Goal: Contribute content: Add original content to the website for others to see

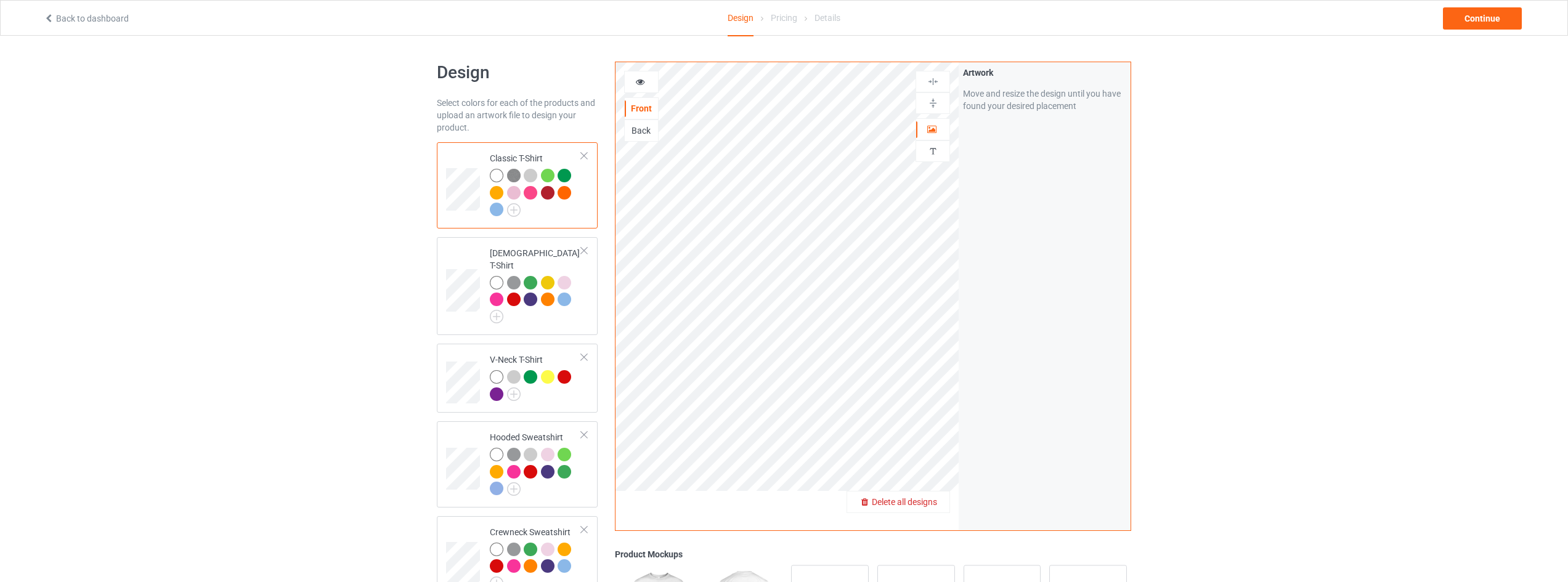
click at [932, 499] on span "Delete all designs" at bounding box center [904, 501] width 65 height 10
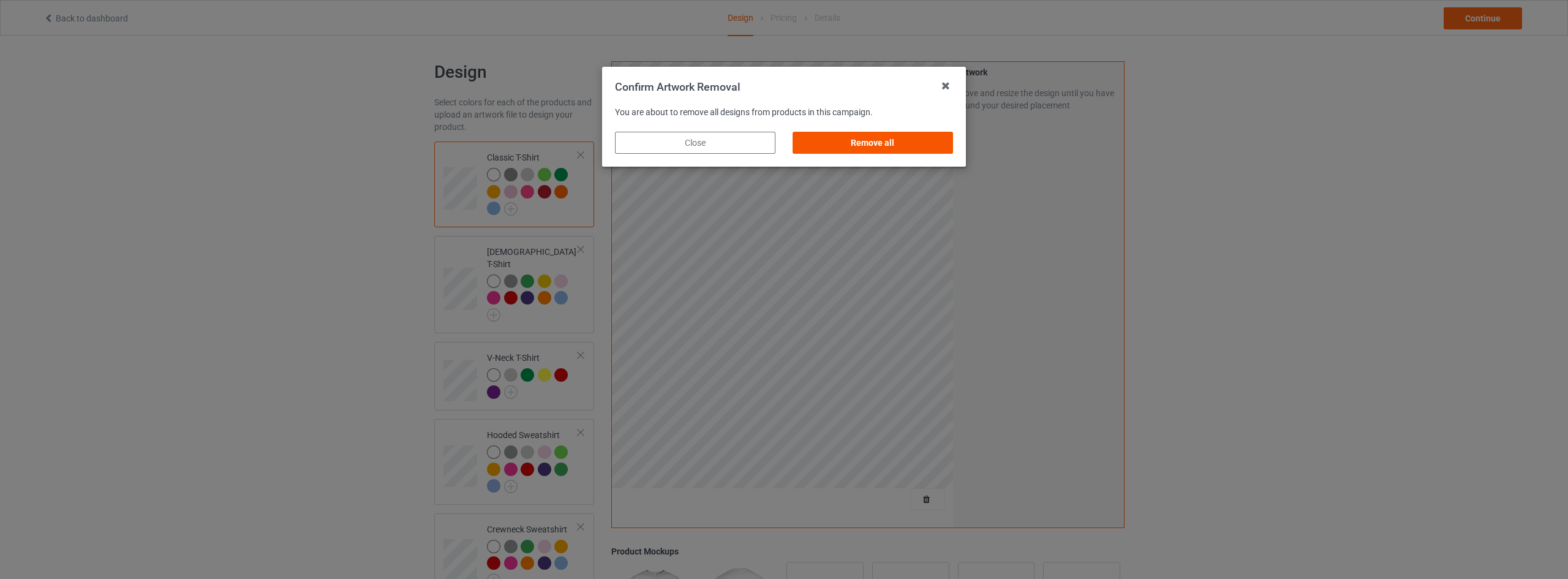
click at [894, 143] on div "Remove all" at bounding box center [873, 143] width 160 height 22
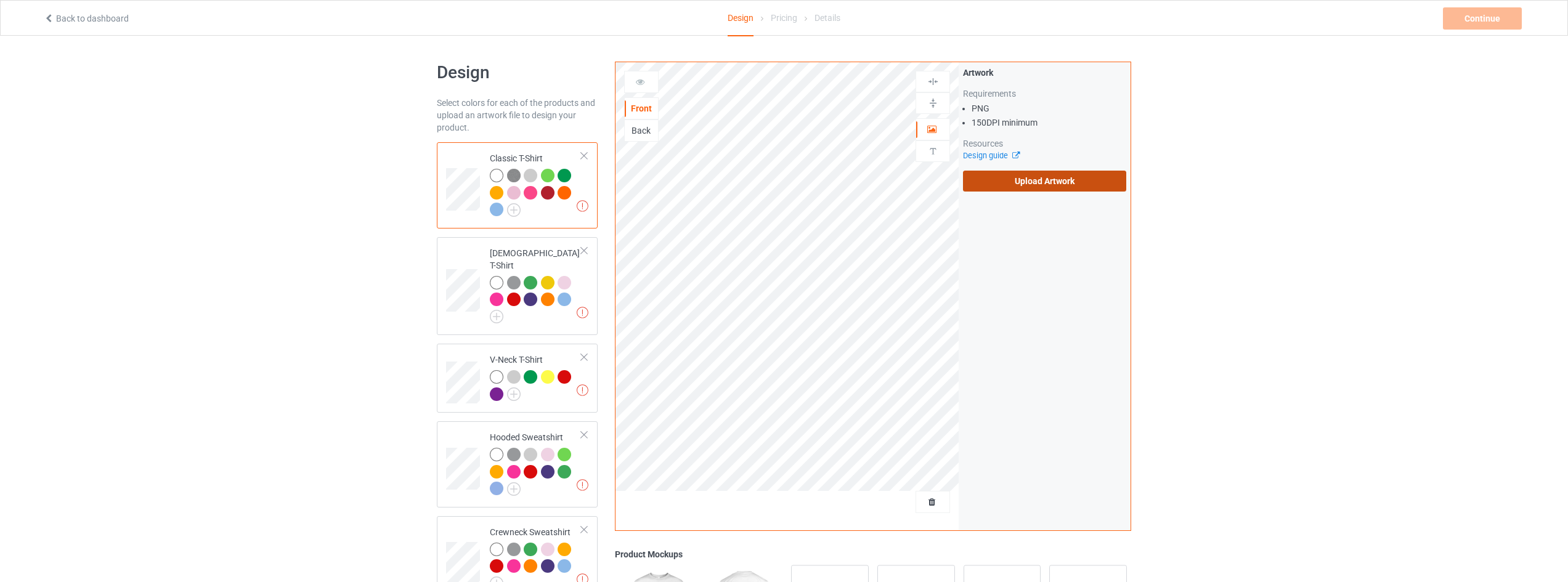
click at [1073, 176] on label "Upload Artwork" at bounding box center [1044, 181] width 163 height 21
click at [0, 0] on input "Upload Artwork" at bounding box center [0, 0] width 0 height 0
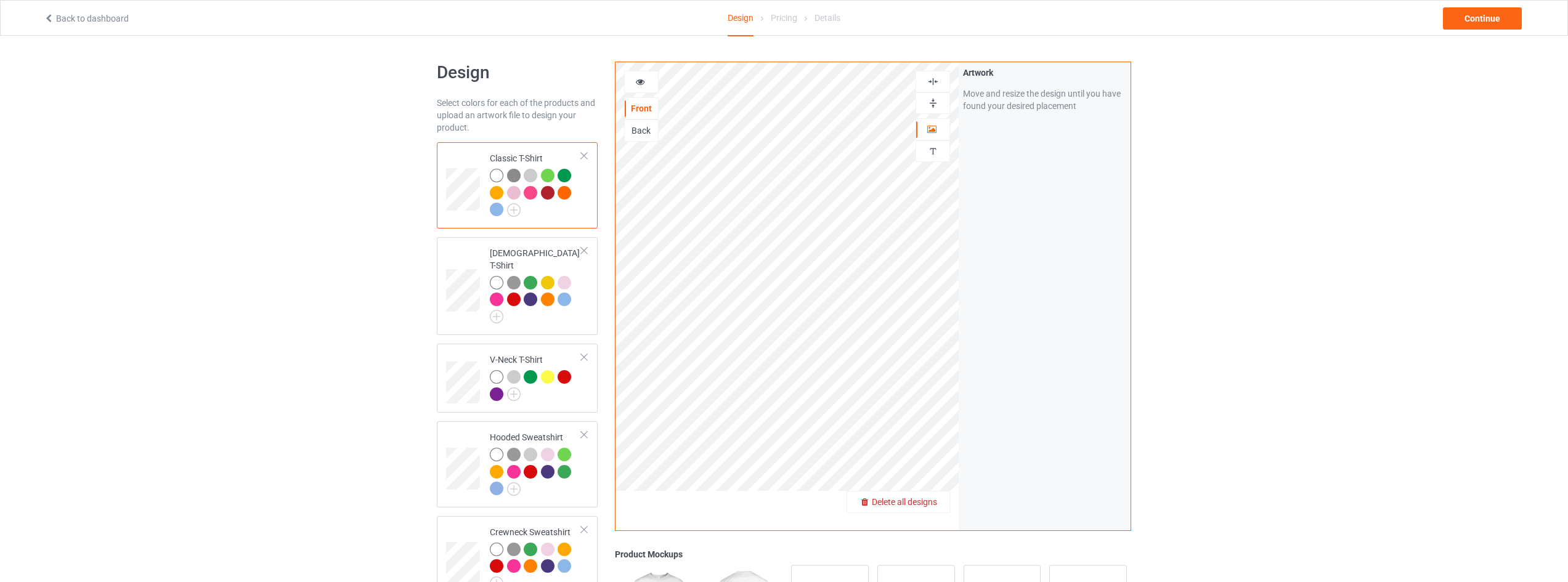
click at [930, 503] on span "Delete all designs" at bounding box center [904, 501] width 65 height 10
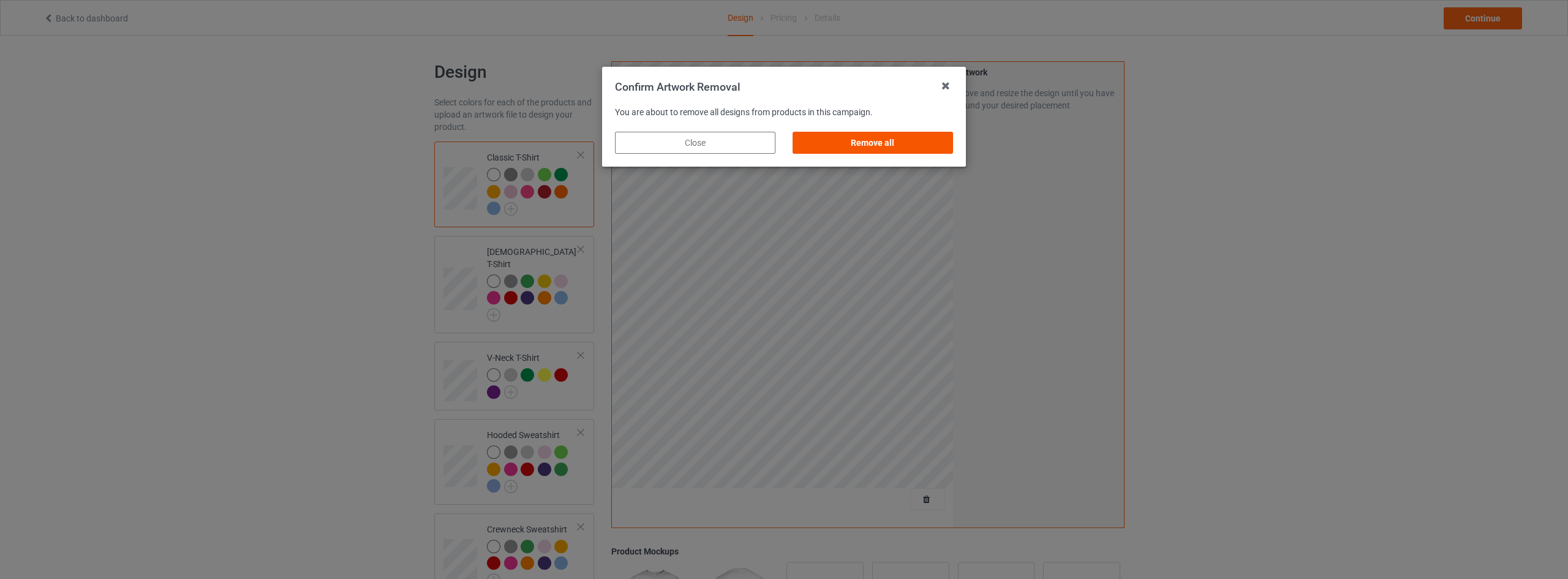
click at [883, 146] on div "Remove all" at bounding box center [873, 143] width 160 height 22
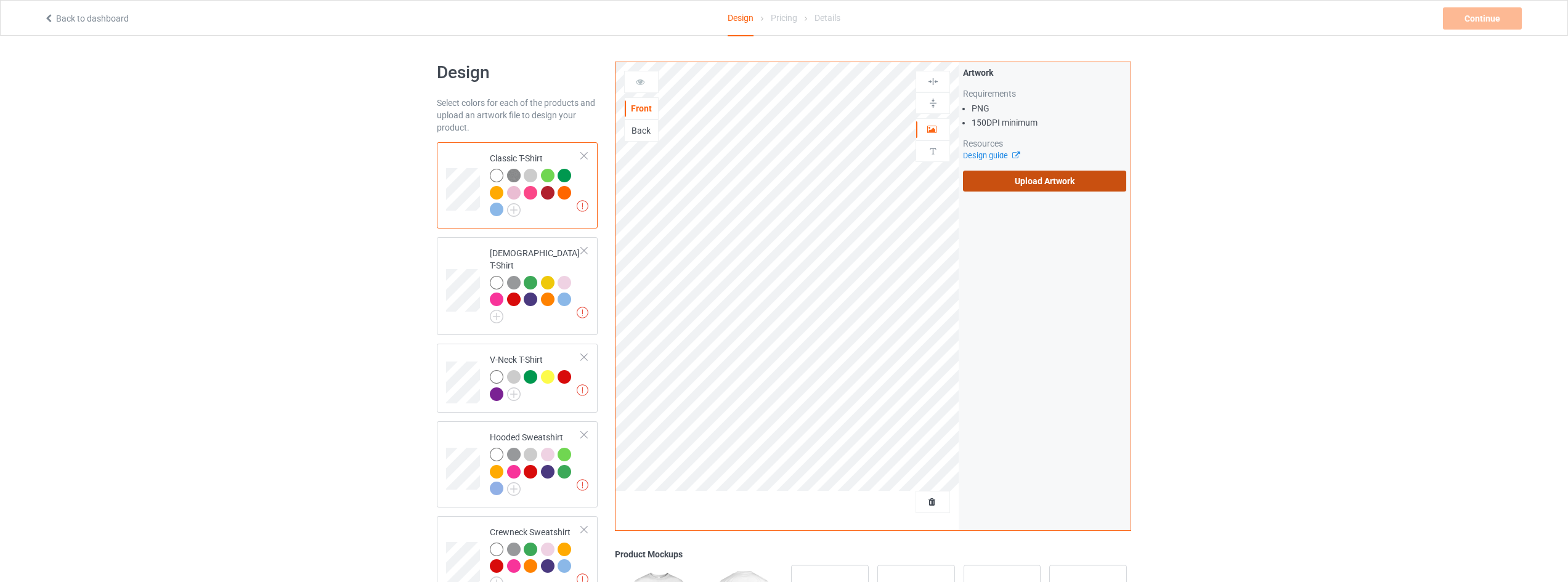
click at [1035, 175] on label "Upload Artwork" at bounding box center [1044, 181] width 163 height 21
click at [0, 0] on input "Upload Artwork" at bounding box center [0, 0] width 0 height 0
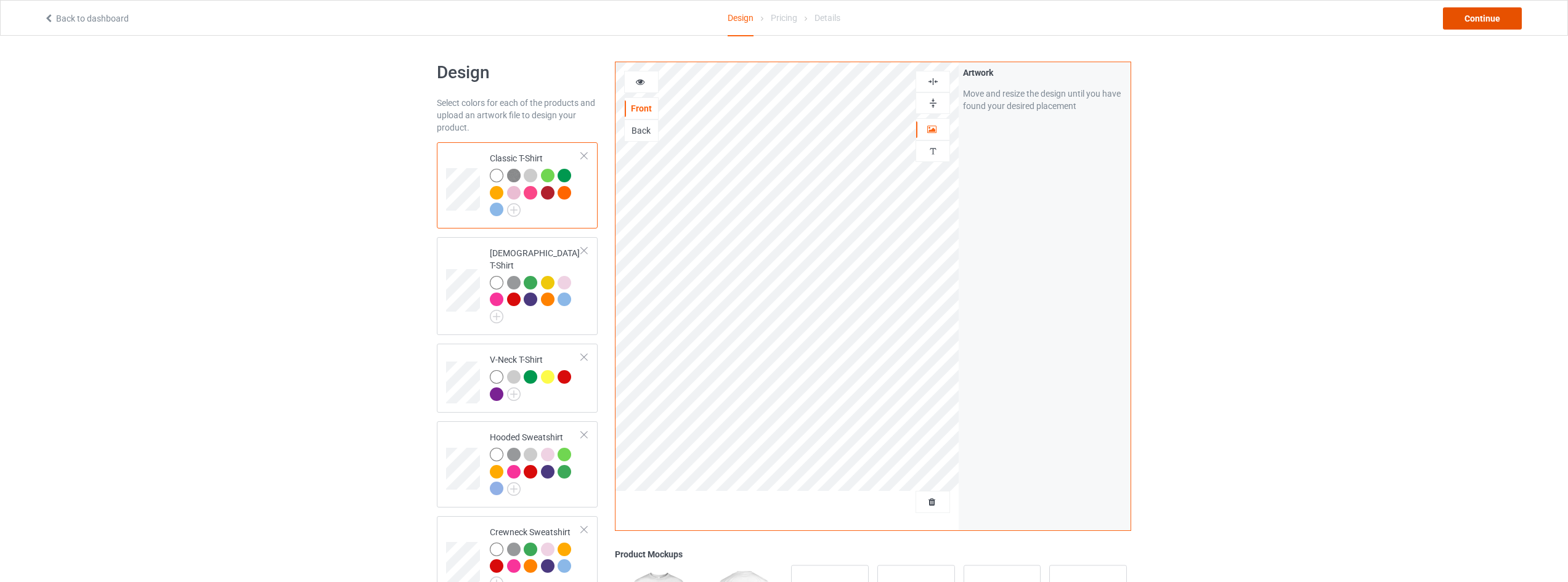
click at [1471, 15] on div "Continue" at bounding box center [1481, 18] width 79 height 22
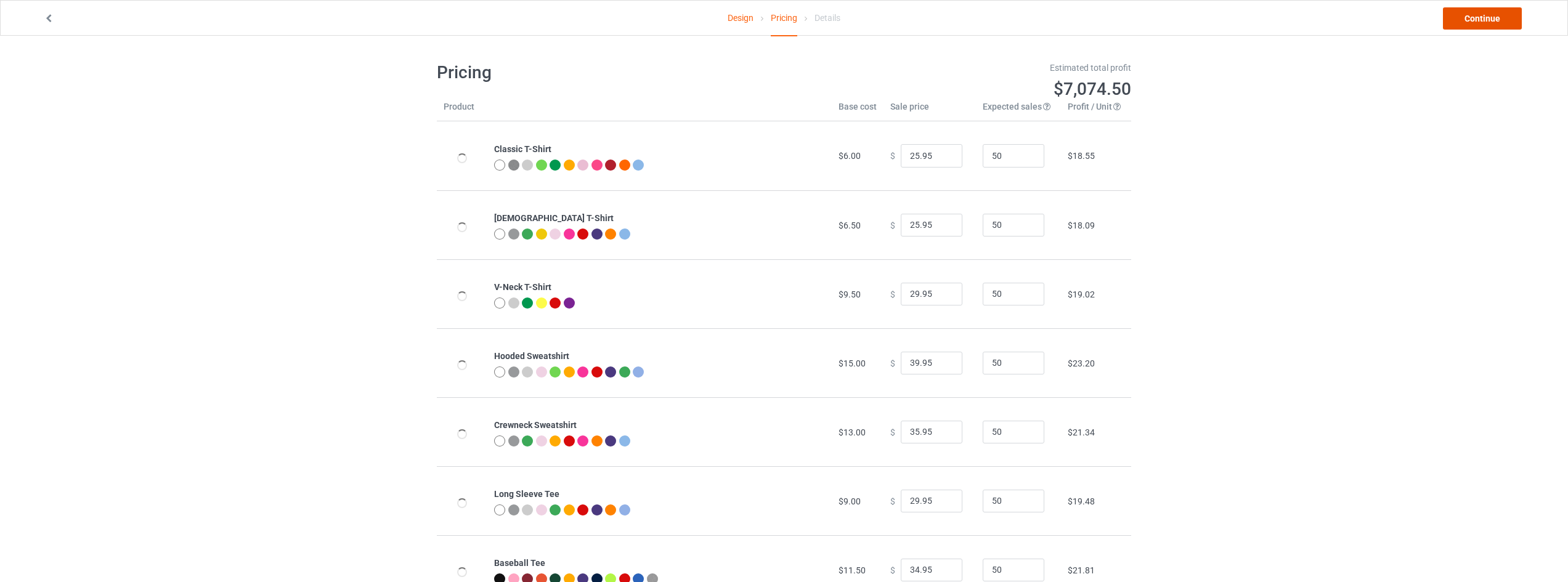
click at [1471, 15] on link "Continue" at bounding box center [1481, 18] width 79 height 22
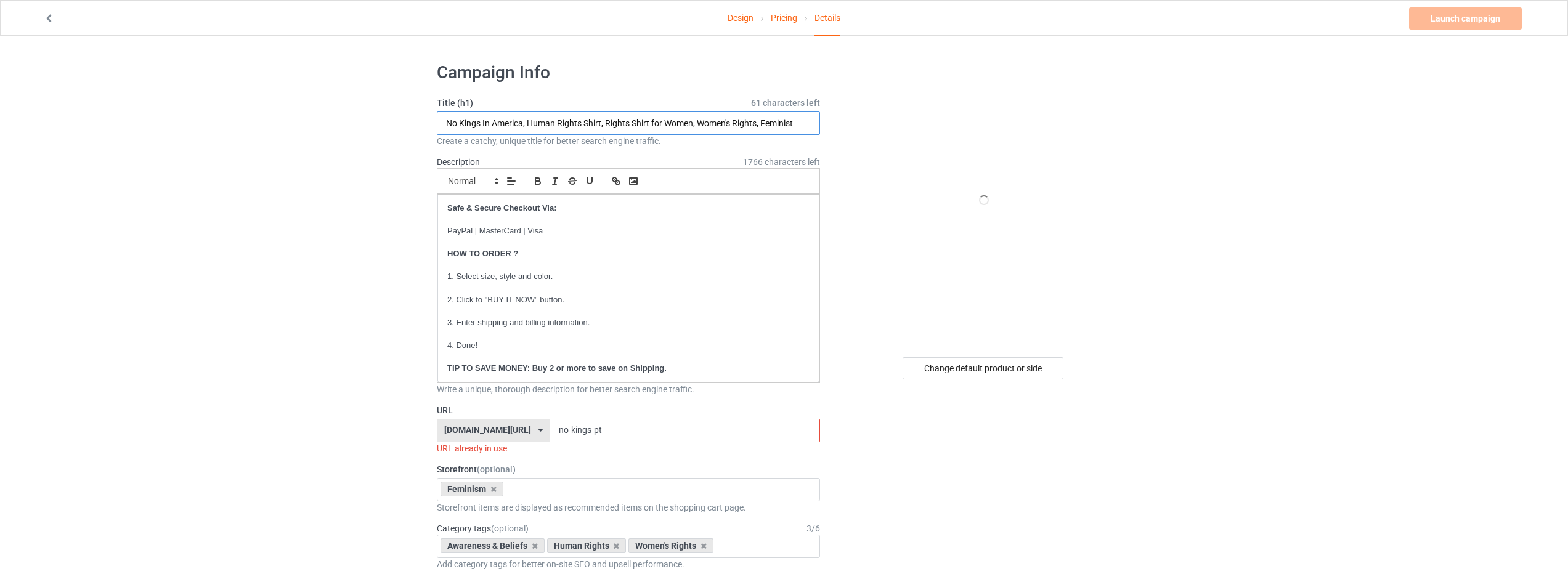
drag, startPoint x: 524, startPoint y: 121, endPoint x: 319, endPoint y: 124, distance: 205.0
type input "We Have A Constitution Not A King, Human Rights Shirt, Rights Shirt for Women, …"
drag, startPoint x: 632, startPoint y: 429, endPoint x: 701, endPoint y: 422, distance: 69.4
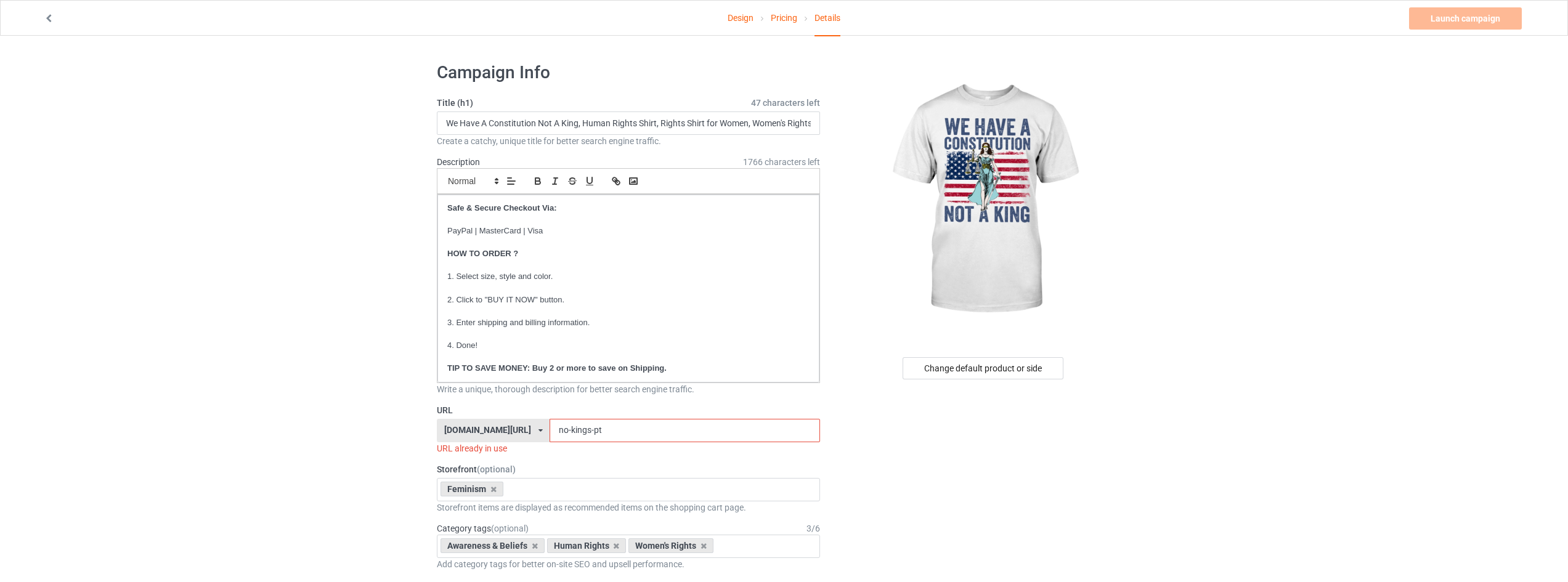
click at [444, 430] on div "strongwomenstore.com/ animalplanetclothing.com/ besthippiestyles.com/ clawsandc…" at bounding box center [628, 430] width 383 height 24
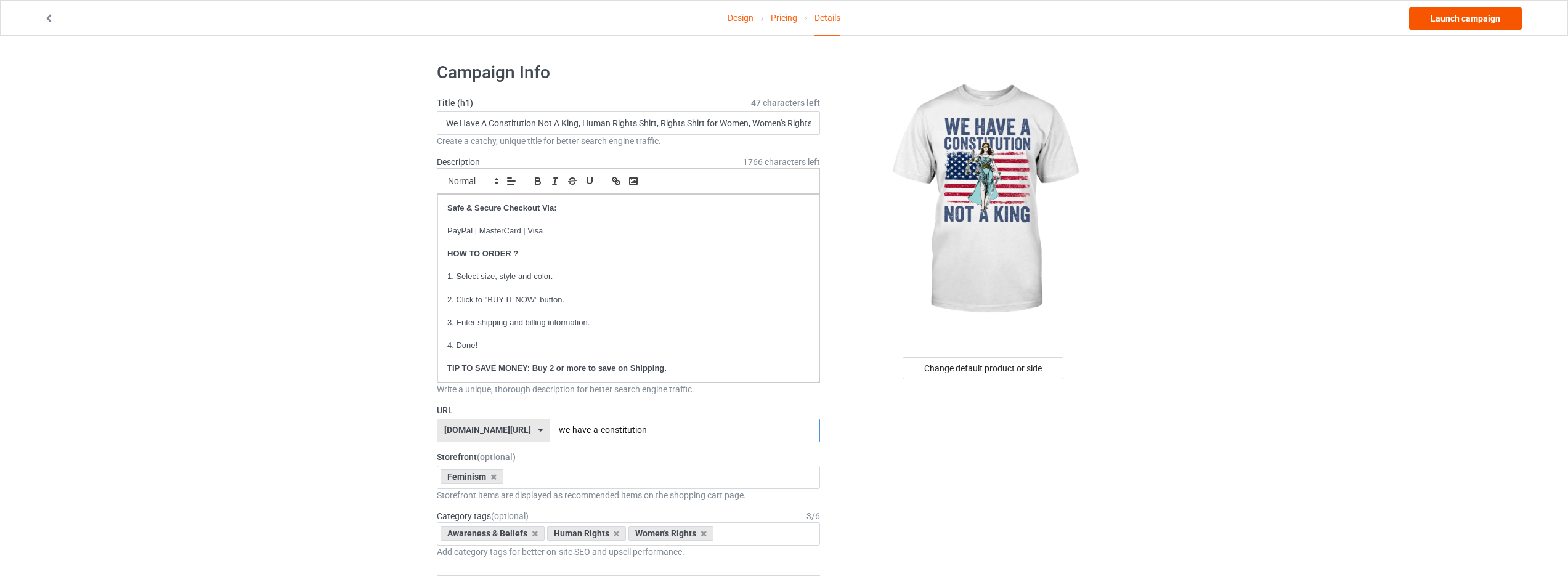
type input "we-have-a-constitution"
click at [1464, 12] on link "Launch campaign" at bounding box center [1465, 18] width 112 height 22
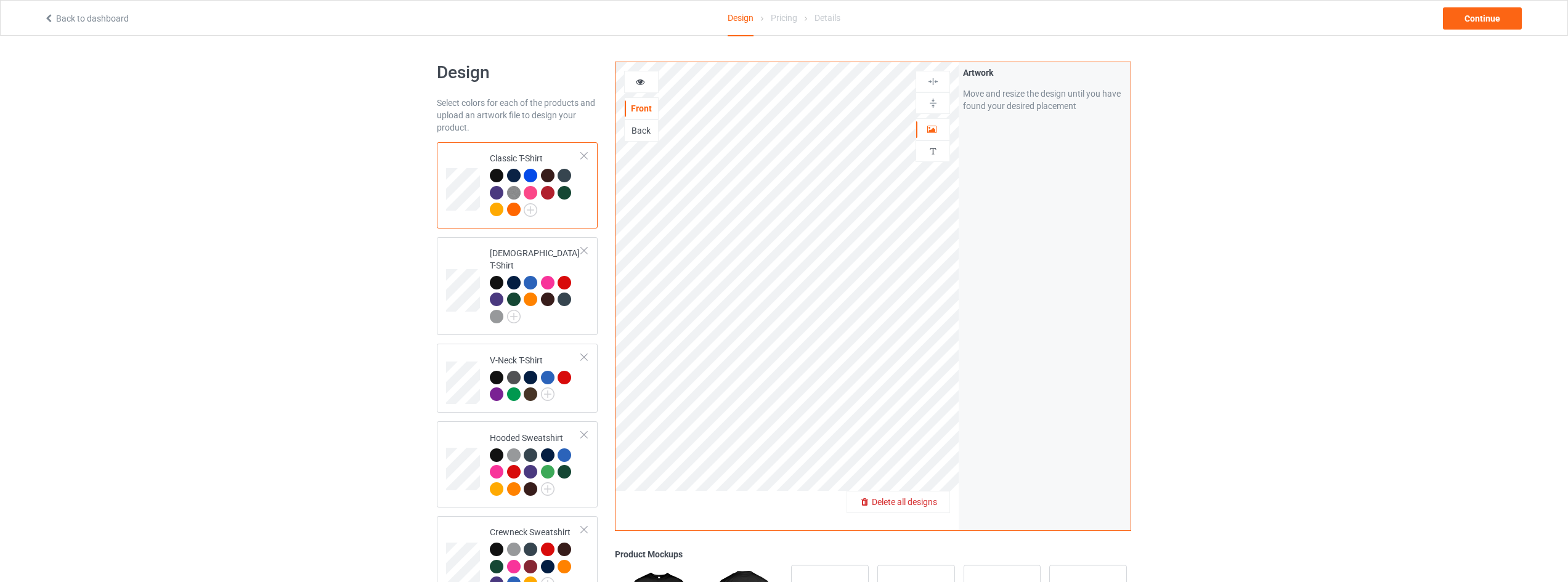
click at [930, 501] on span "Delete all designs" at bounding box center [904, 501] width 65 height 10
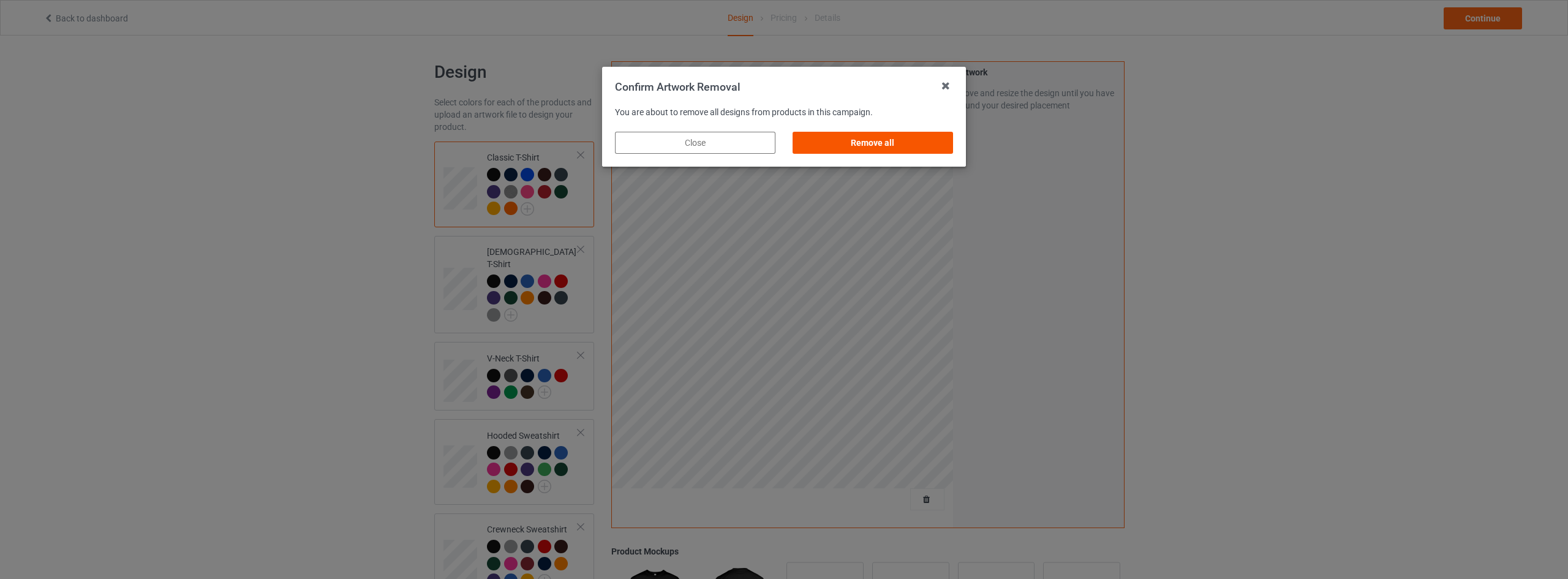
click at [896, 141] on div "Remove all" at bounding box center [873, 143] width 160 height 22
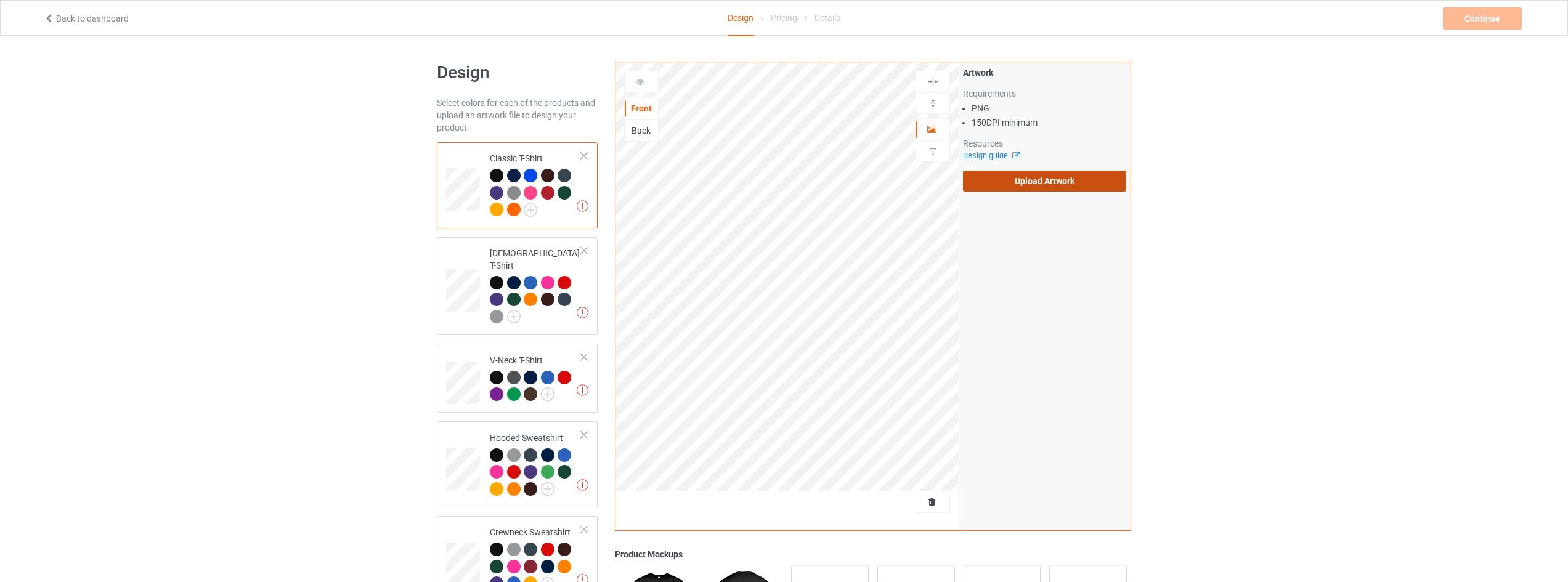
click at [1047, 189] on label "Upload Artwork" at bounding box center [1044, 181] width 163 height 21
click at [0, 0] on input "Upload Artwork" at bounding box center [0, 0] width 0 height 0
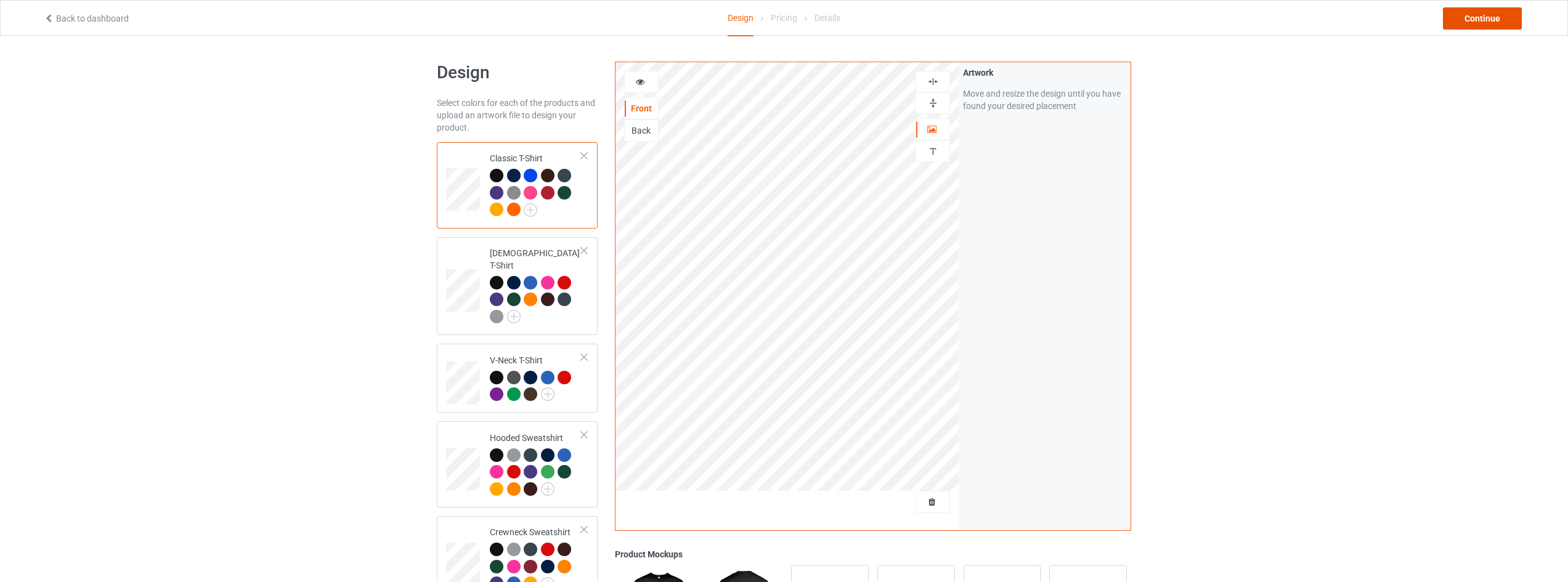
click at [1459, 16] on div "Continue" at bounding box center [1481, 18] width 79 height 22
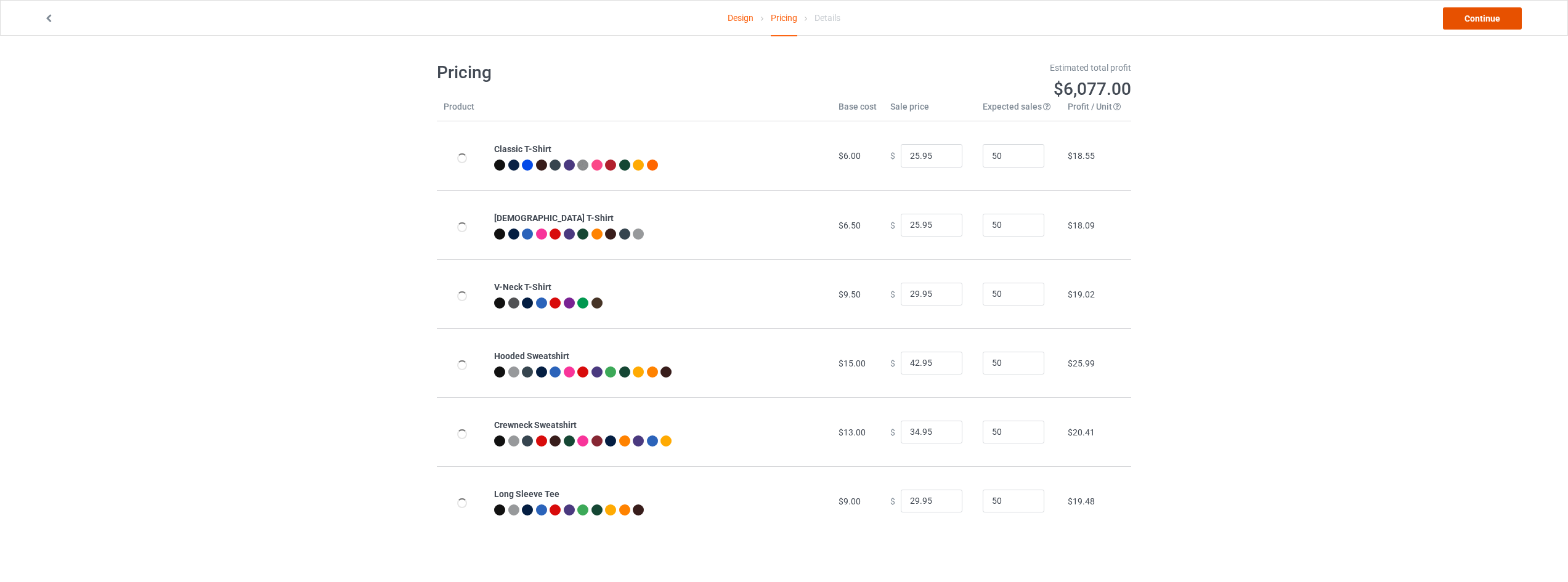
click at [1482, 18] on link "Continue" at bounding box center [1481, 18] width 79 height 22
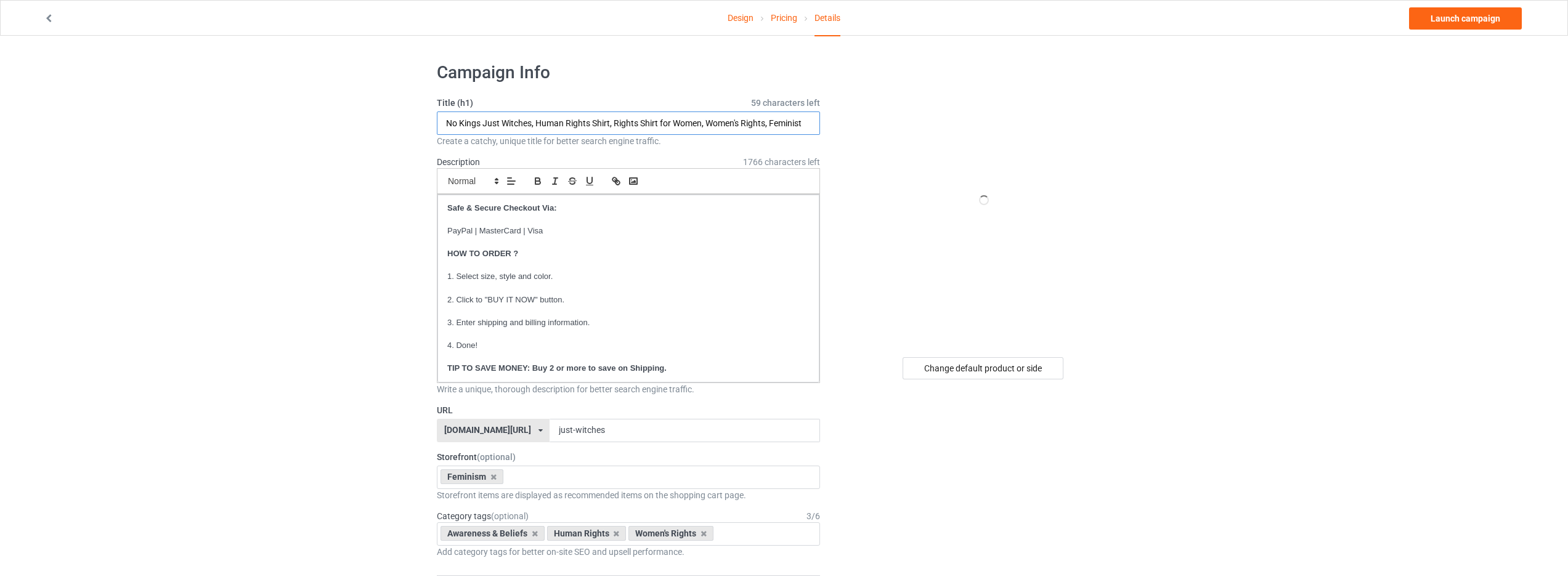
click at [521, 121] on input "No Kings Just Witches, Human Rights Shirt, Rights Shirt for Women, Women's Righ…" at bounding box center [628, 123] width 383 height 24
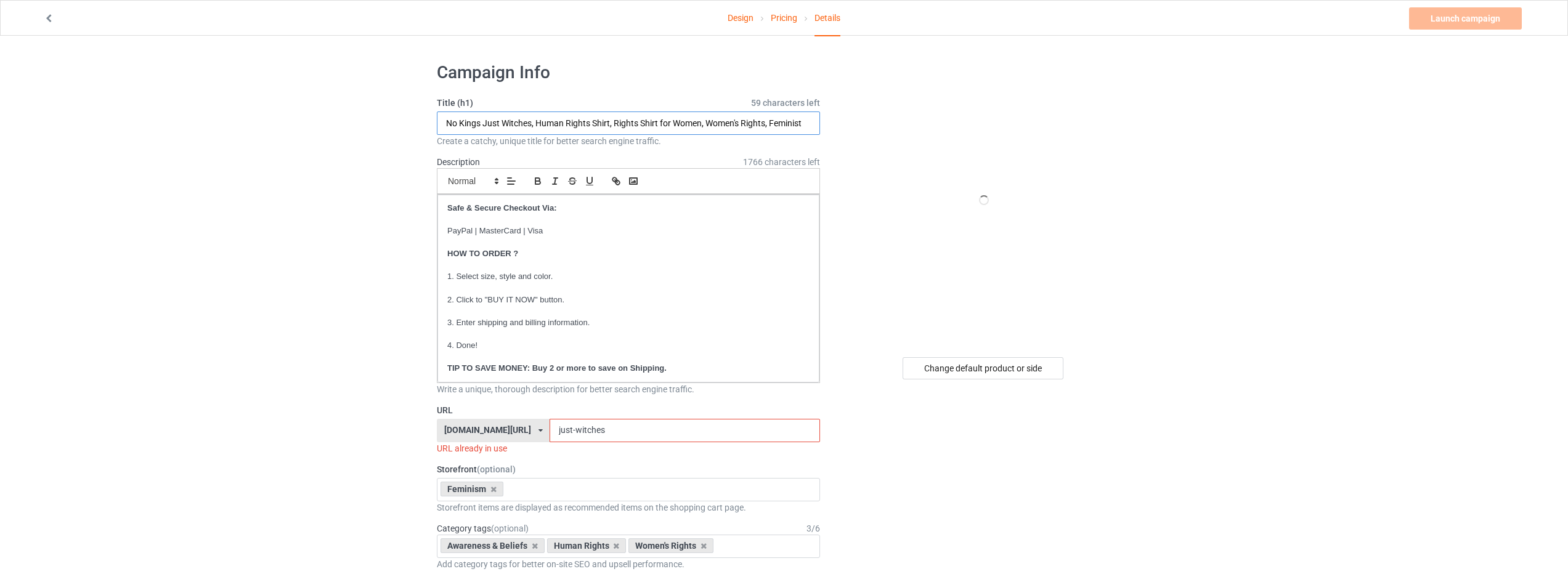
drag, startPoint x: 533, startPoint y: 121, endPoint x: 304, endPoint y: 130, distance: 229.2
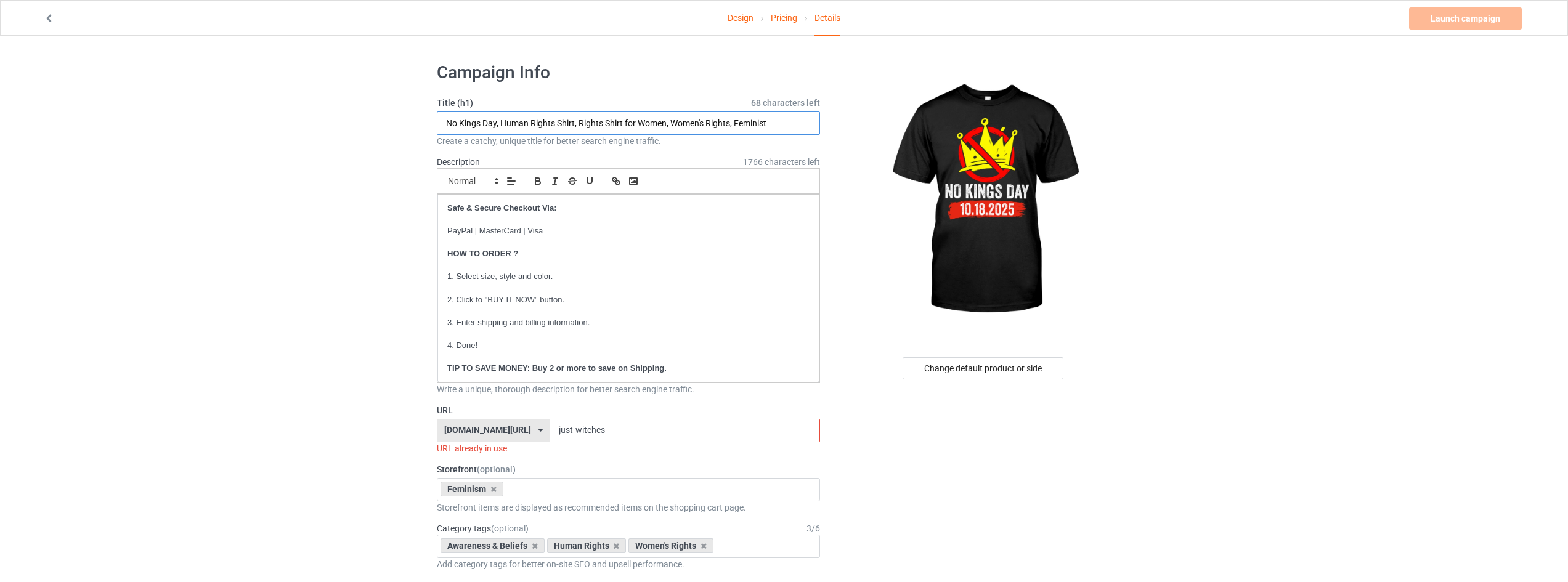
type input "No Kings Day, Human Rights Shirt, Rights Shirt for Women, Women's Rights, Femin…"
drag, startPoint x: 625, startPoint y: 433, endPoint x: 413, endPoint y: 406, distance: 213.7
click at [462, 410] on div "URL strongwomenstore.com/ animalplanetclothing.com/ besthippiestyles.com/ claws…" at bounding box center [628, 429] width 383 height 50
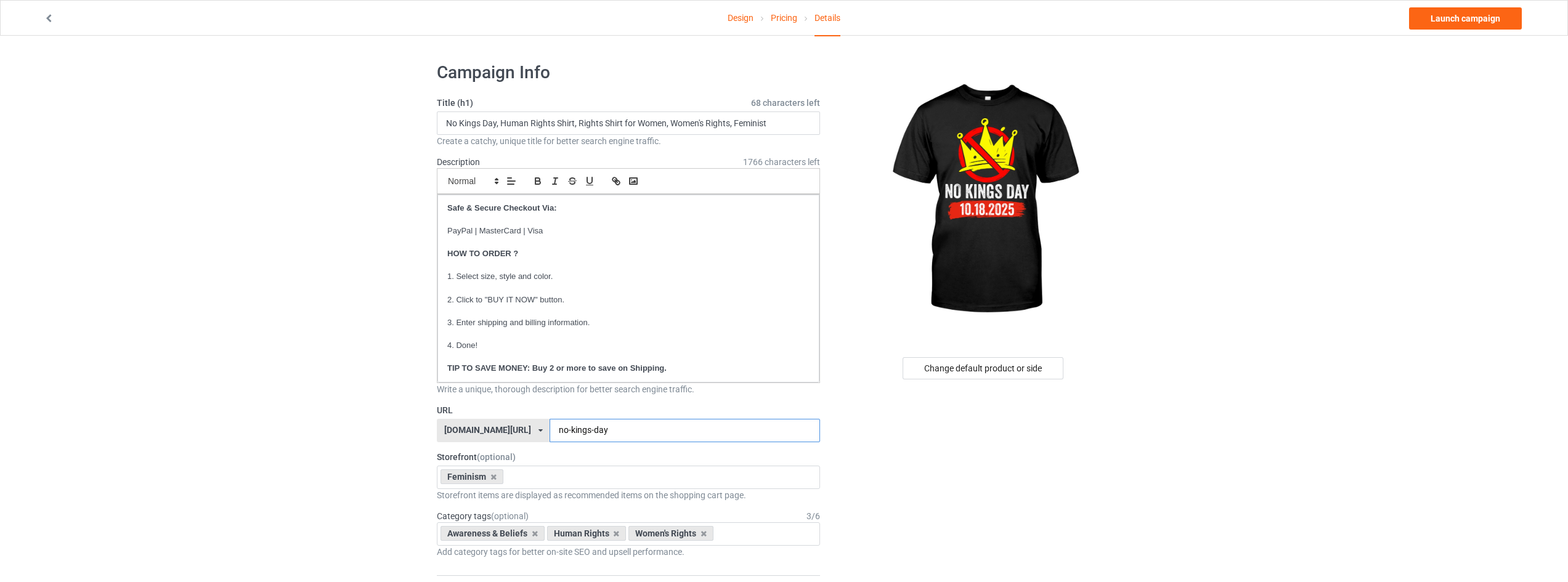
type input "no-kings-day"
click at [1471, 11] on link "Launch campaign" at bounding box center [1465, 18] width 112 height 22
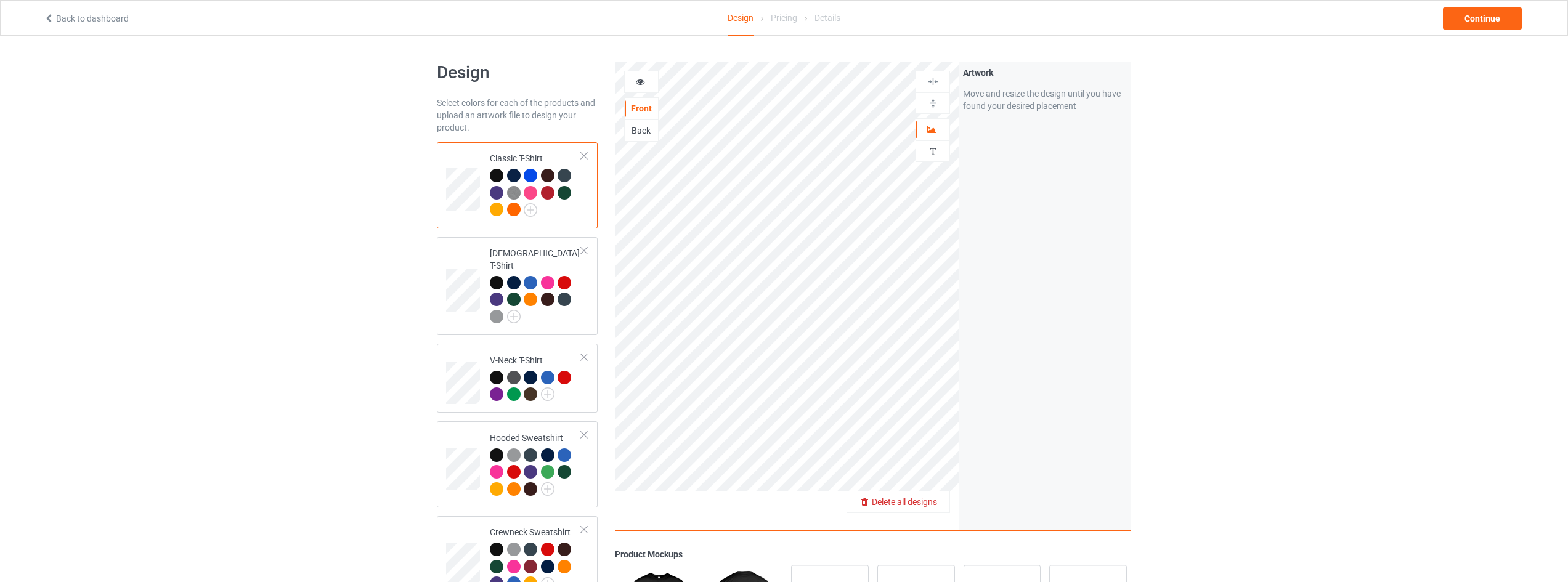
click at [927, 507] on span "Delete all designs" at bounding box center [904, 501] width 65 height 10
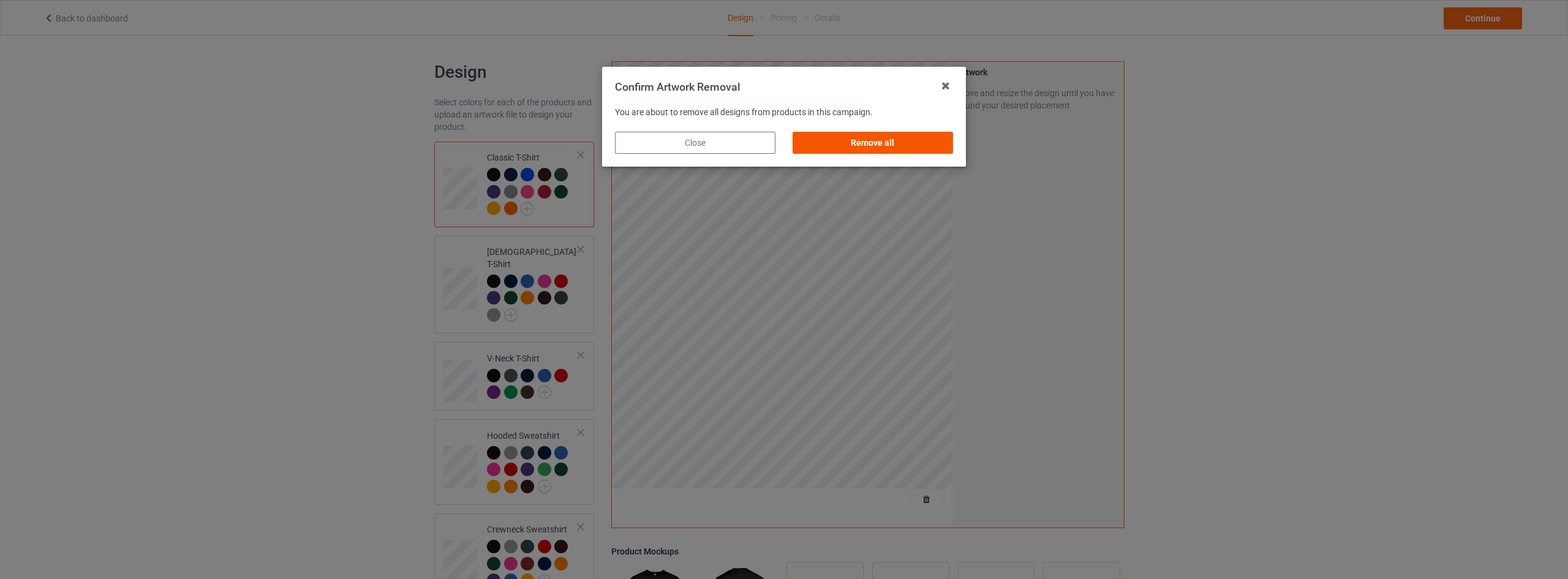
click at [869, 138] on div "Remove all" at bounding box center [873, 143] width 160 height 22
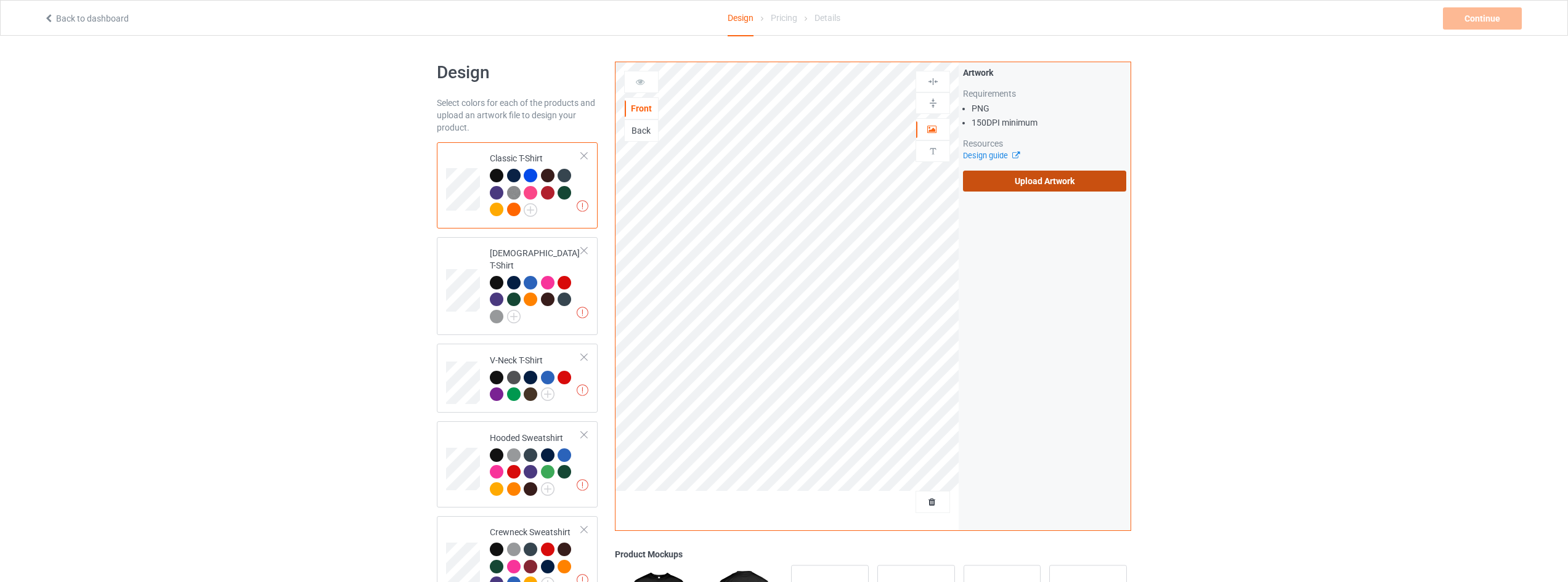
click at [1048, 182] on label "Upload Artwork" at bounding box center [1044, 181] width 163 height 21
click at [0, 0] on input "Upload Artwork" at bounding box center [0, 0] width 0 height 0
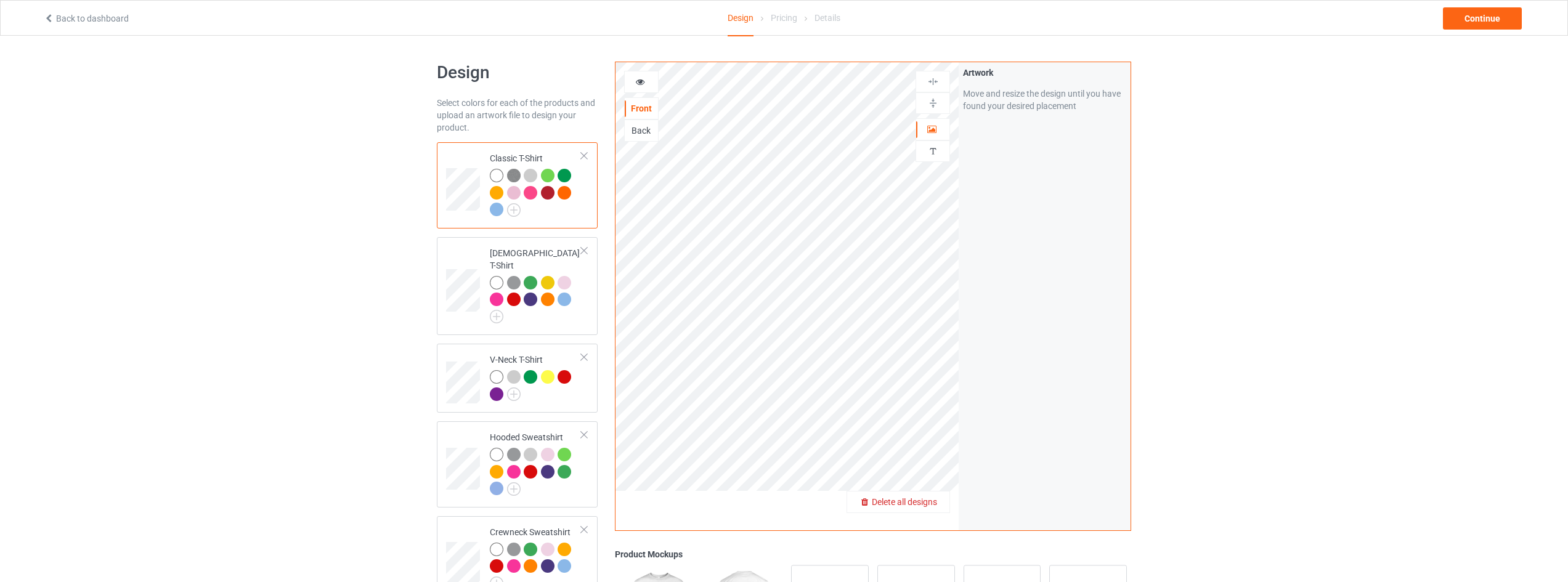
click at [936, 498] on span "Delete all designs" at bounding box center [904, 501] width 65 height 10
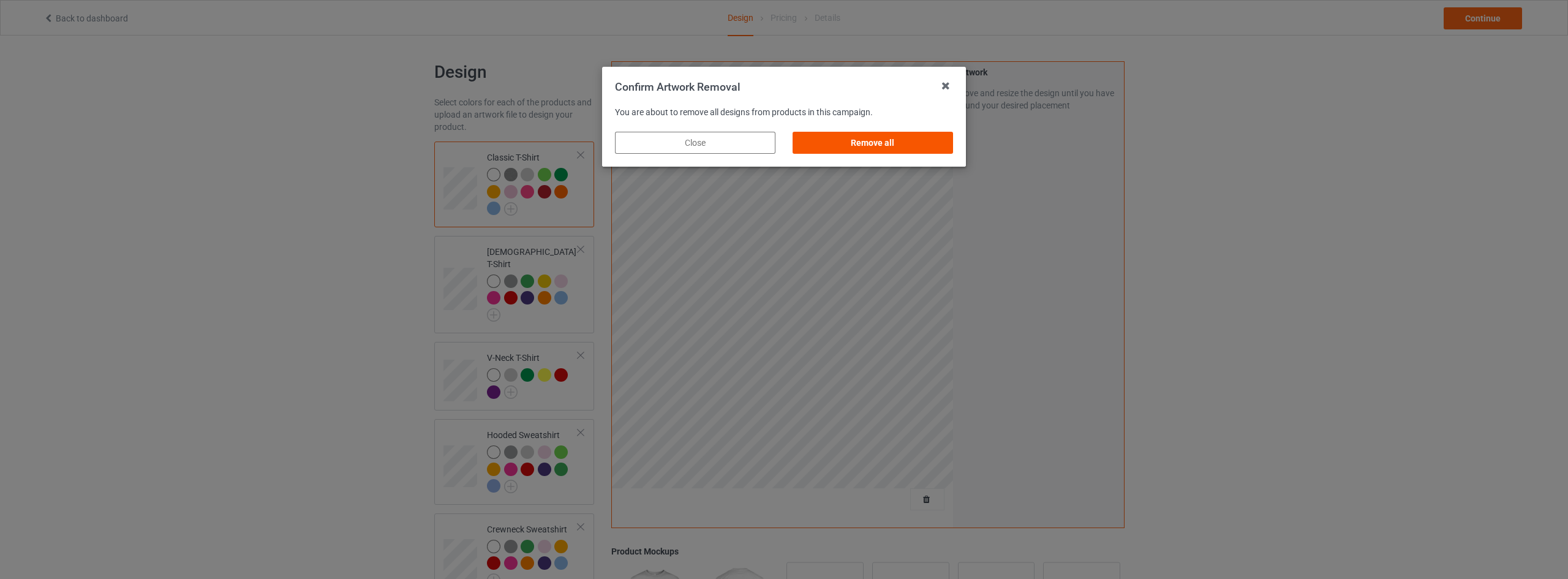
click at [877, 138] on div "Remove all" at bounding box center [873, 143] width 160 height 22
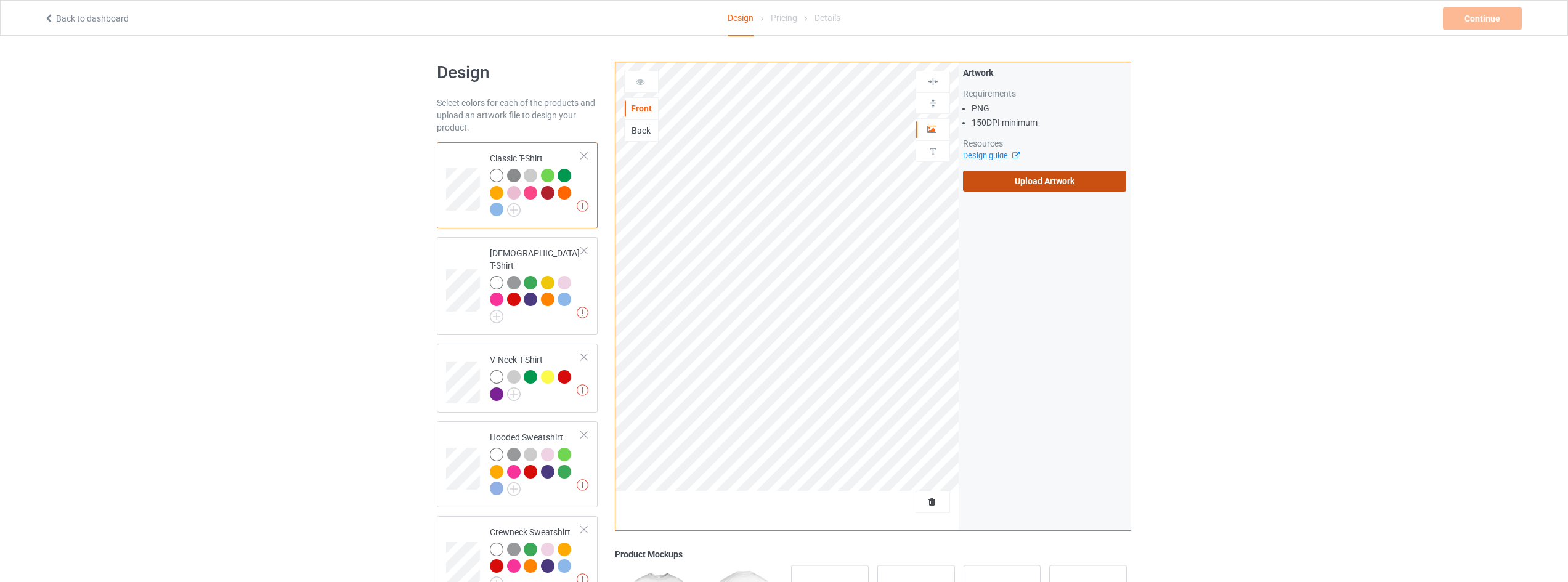
click at [1052, 172] on label "Upload Artwork" at bounding box center [1044, 181] width 163 height 21
click at [0, 0] on input "Upload Artwork" at bounding box center [0, 0] width 0 height 0
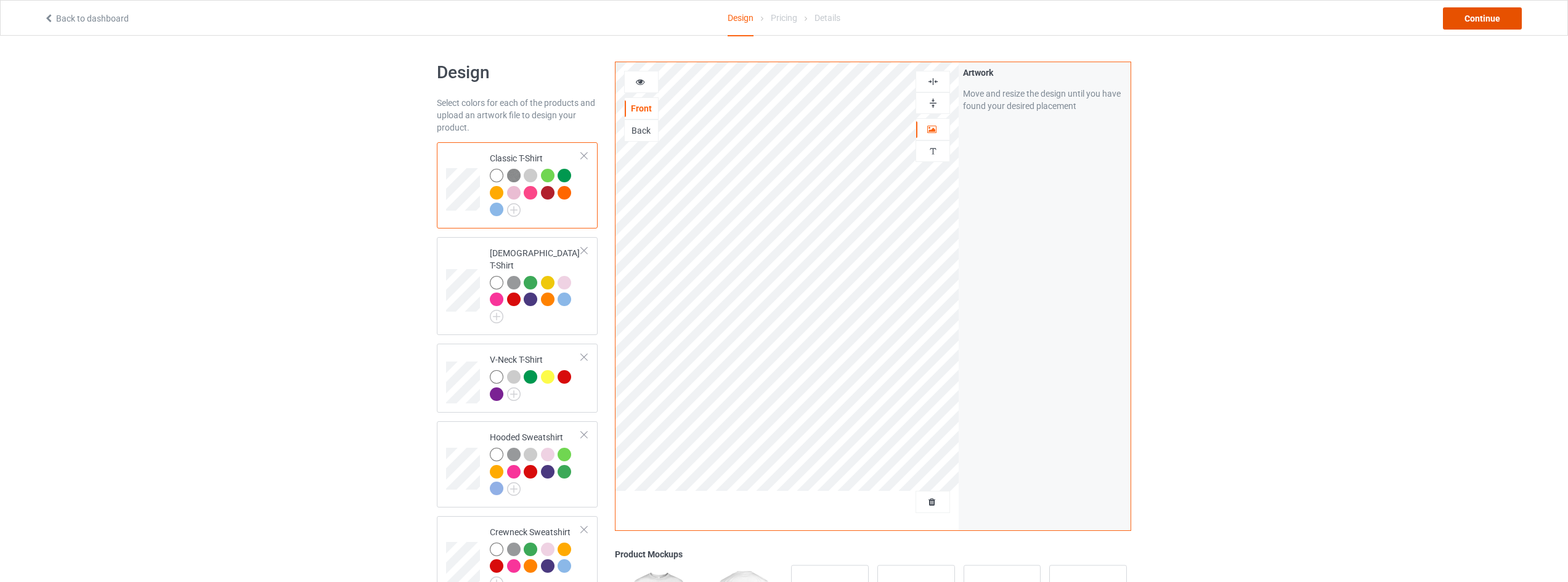
click at [1479, 19] on div "Continue" at bounding box center [1481, 18] width 79 height 22
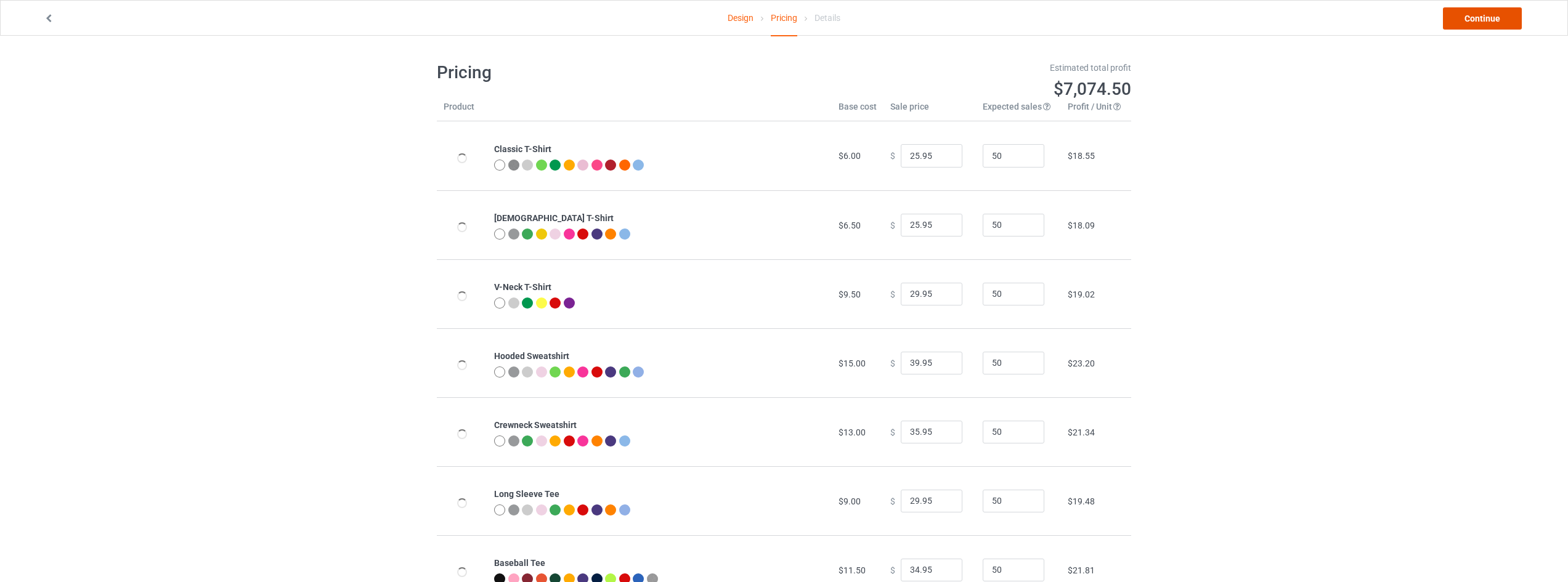
click at [1479, 19] on link "Continue" at bounding box center [1481, 18] width 79 height 22
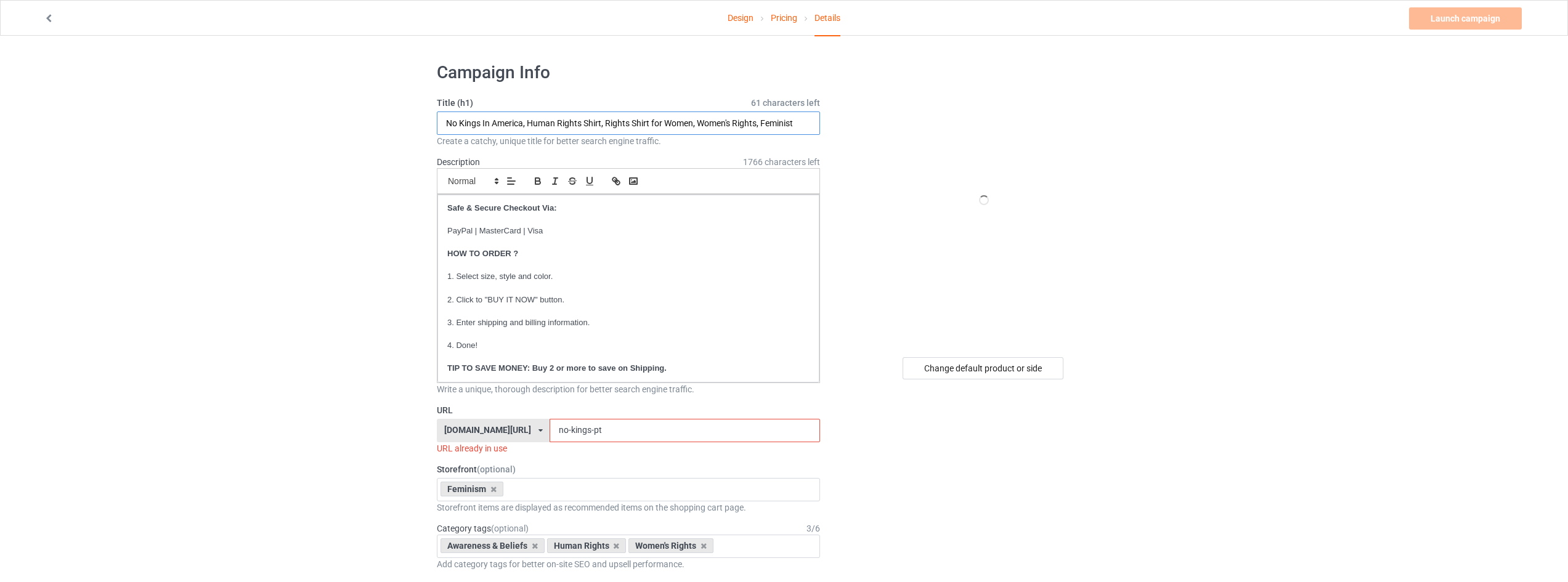
drag, startPoint x: 525, startPoint y: 123, endPoint x: 371, endPoint y: 122, distance: 154.0
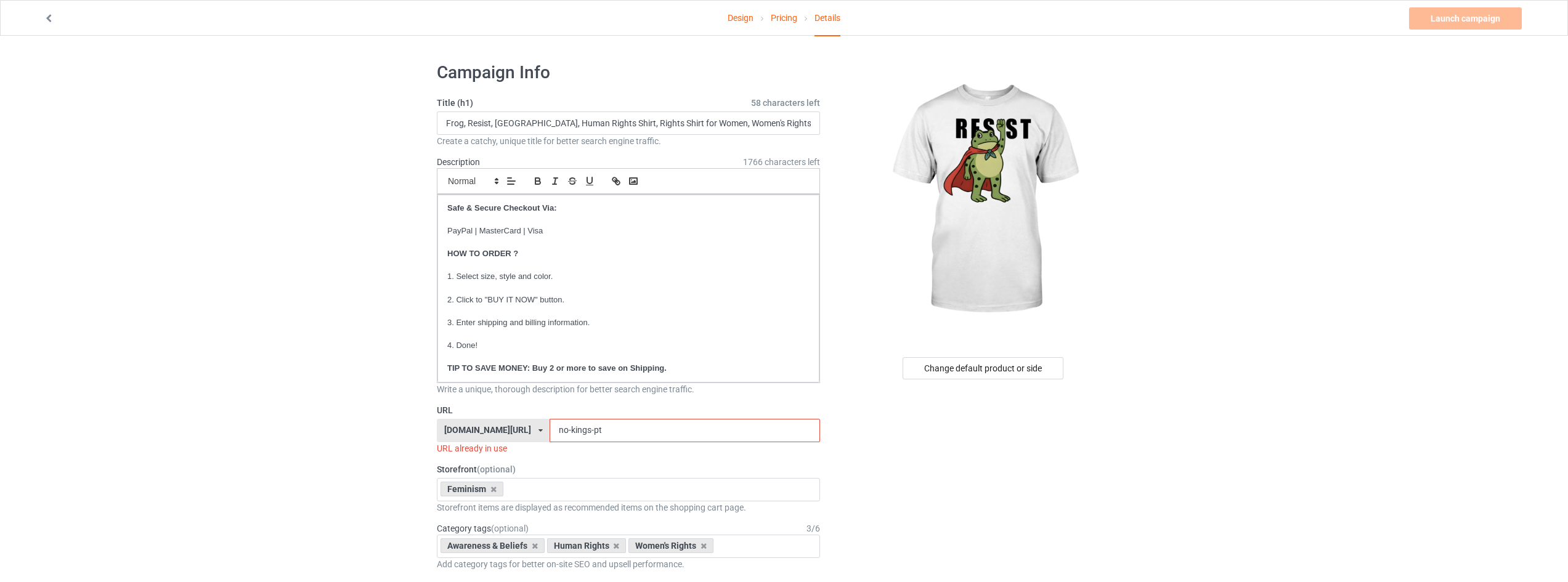
click at [527, 129] on input "Frog, Resist, Portland, Human Rights Shirt, Rights Shirt for Women, Women's Rig…" at bounding box center [628, 123] width 383 height 24
type input "Frog, Resist, Portland, Protest, Human Rights Shirt, Rights Shirt for Women, Wo…"
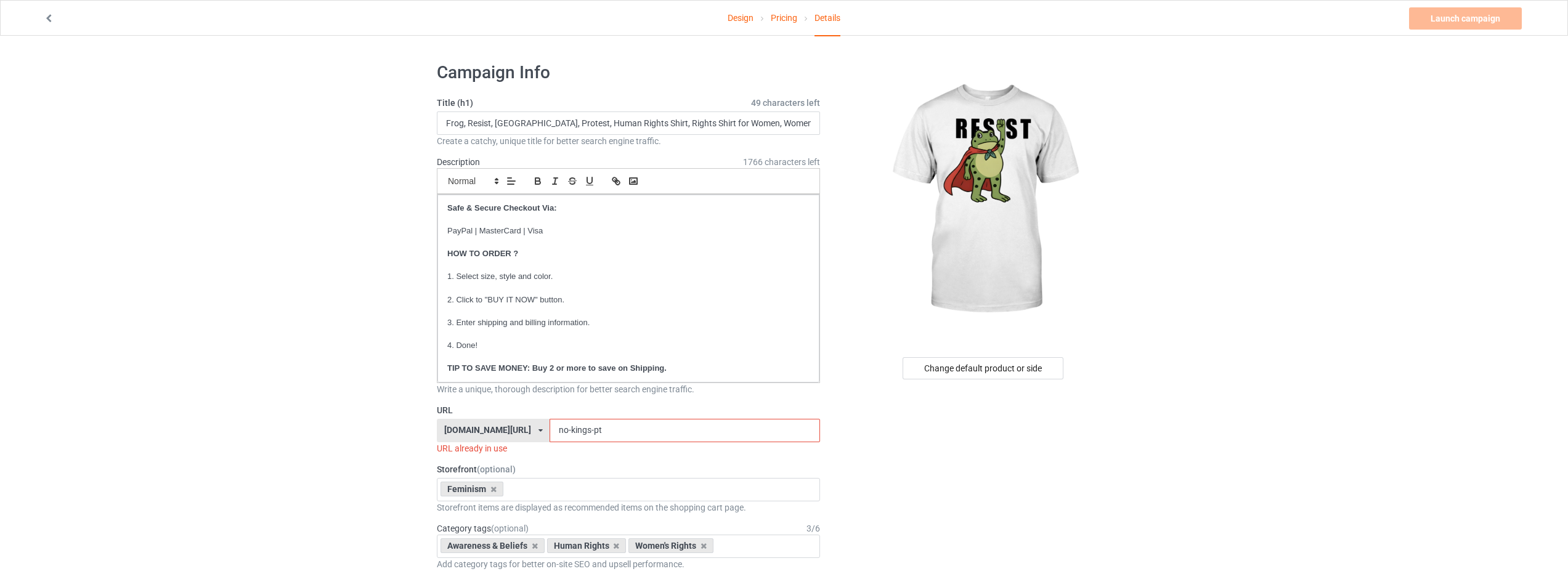
drag, startPoint x: 569, startPoint y: 424, endPoint x: 398, endPoint y: 424, distance: 171.0
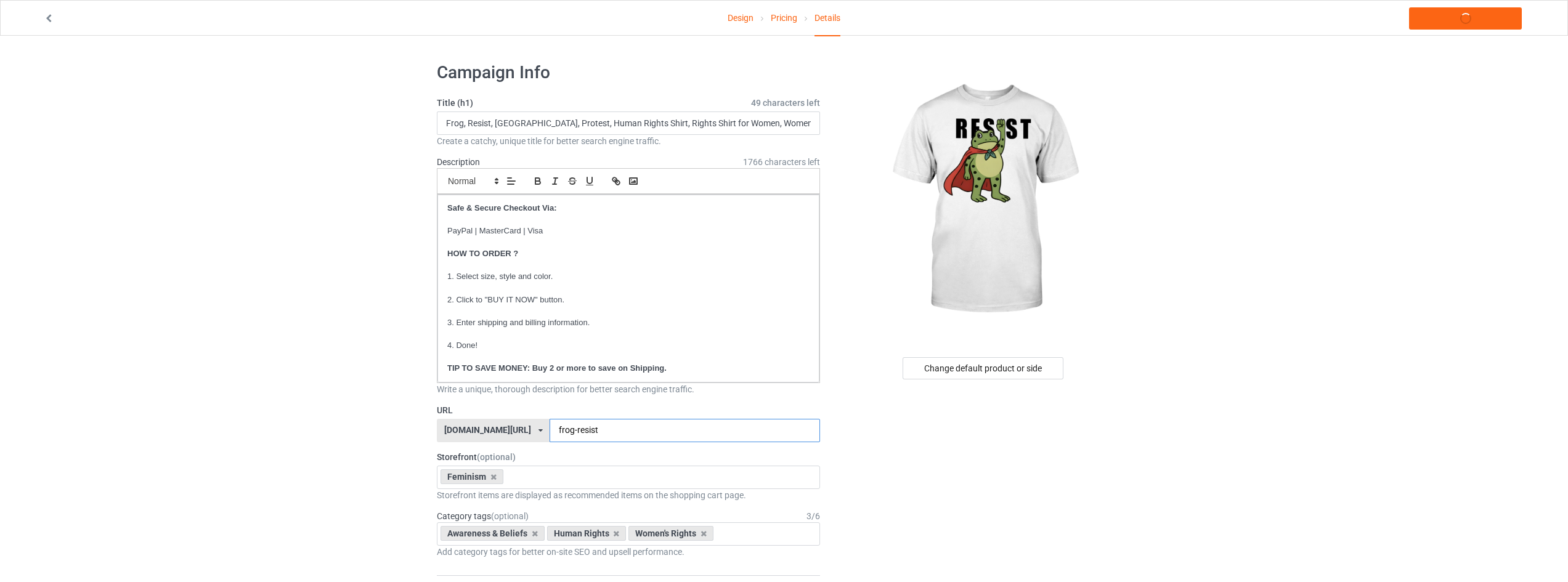
type input "frog-resist"
click at [1464, 18] on link "Launch campaign" at bounding box center [1465, 18] width 112 height 22
